Goal: Task Accomplishment & Management: Manage account settings

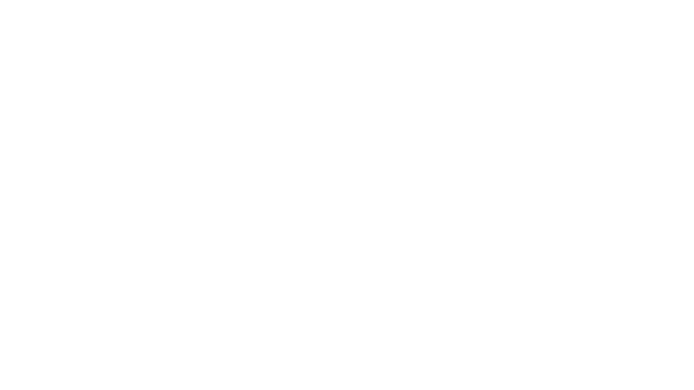
select select "**"
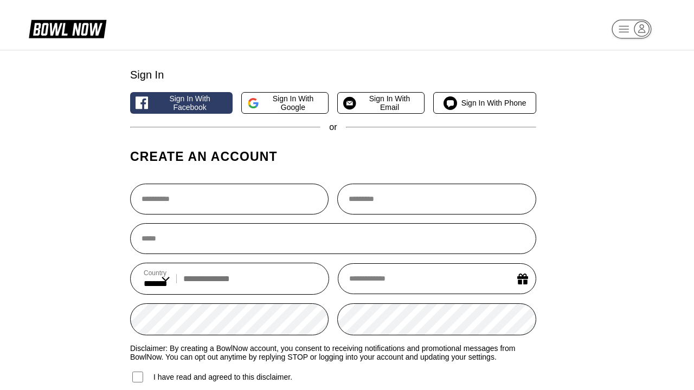
select select "**"
